Goal: Navigation & Orientation: Go to known website

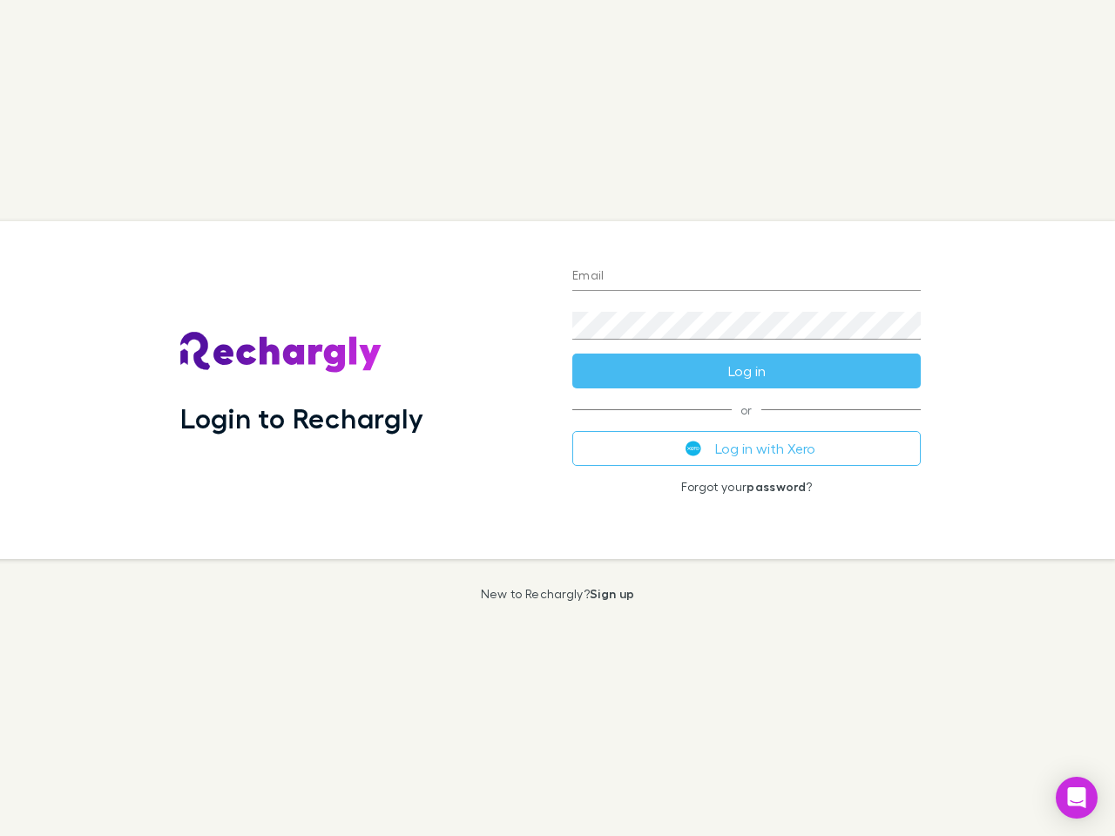
click at [558, 418] on div "Login to Rechargly" at bounding box center [362, 390] width 392 height 338
click at [747, 277] on input "Email" at bounding box center [746, 277] width 348 height 28
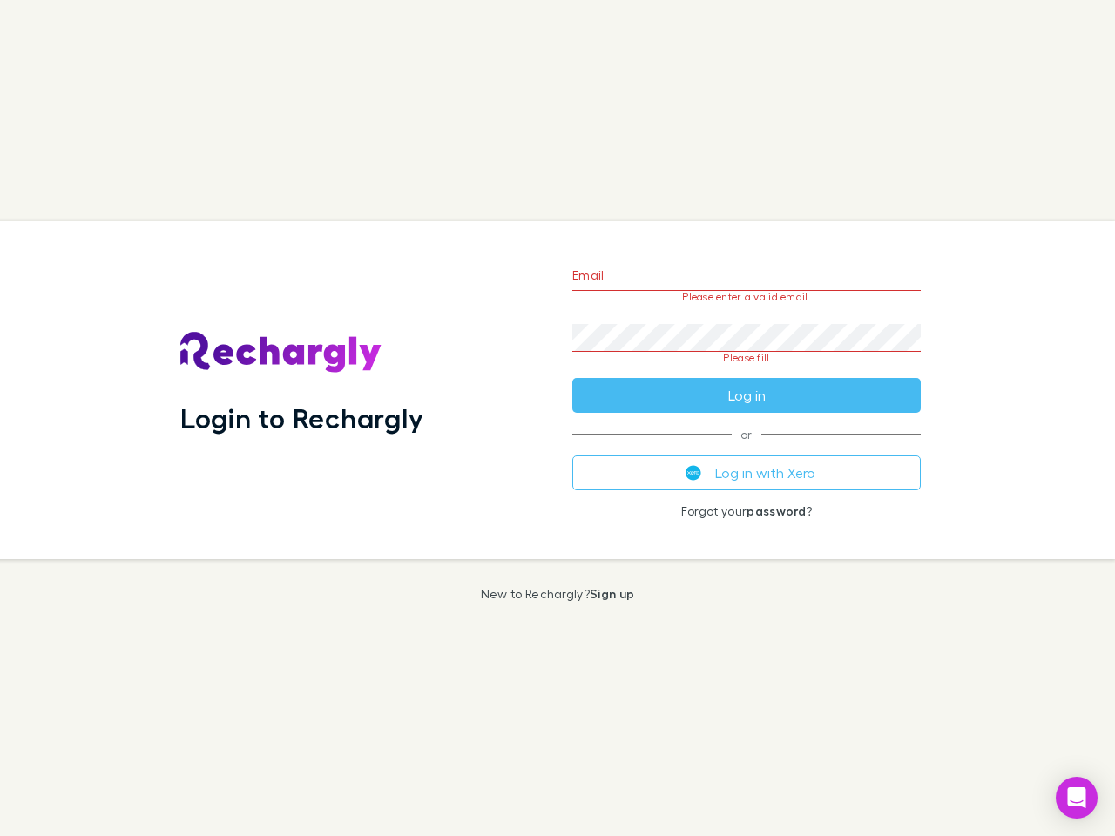
click at [747, 371] on form "Email Please enter a valid email. Password Please fill Log in" at bounding box center [746, 331] width 348 height 164
click at [747, 449] on div "Email Please enter a valid email. Password Please fill Log in or Log in with Xe…" at bounding box center [746, 390] width 376 height 338
click at [1077, 798] on icon "Open Intercom Messenger" at bounding box center [1077, 797] width 18 height 21
